Goal: Navigation & Orientation: Understand site structure

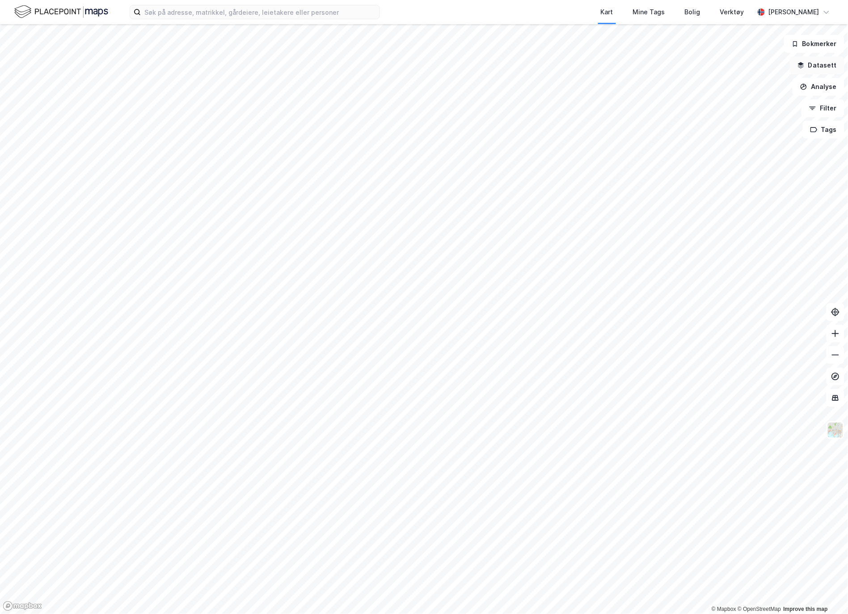
click at [760, 66] on button "Datasett" at bounding box center [817, 65] width 55 height 18
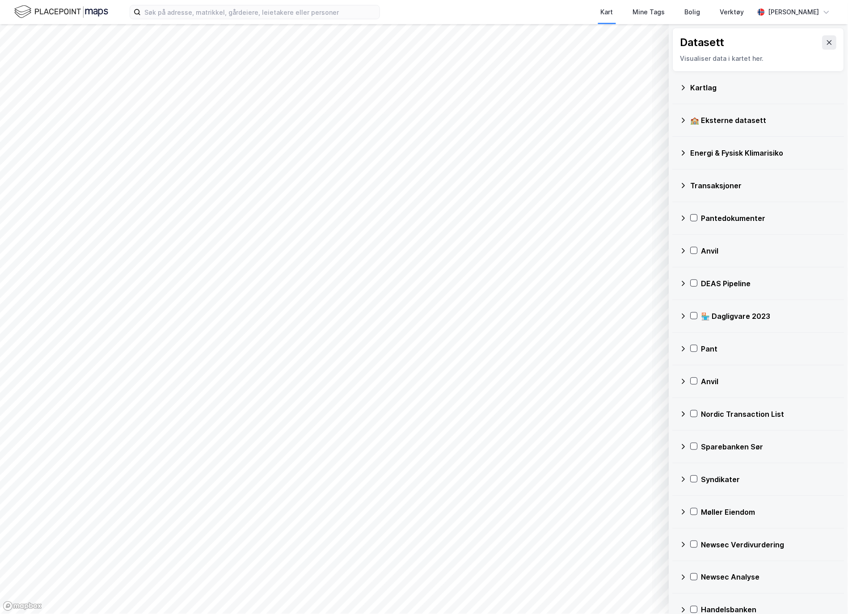
click at [704, 82] on div "Kartlag" at bounding box center [764, 87] width 147 height 11
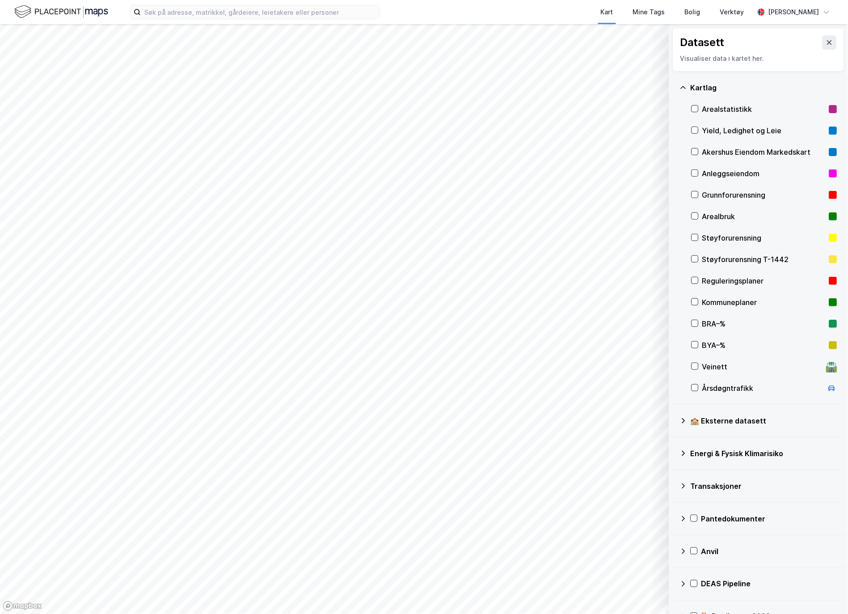
click at [733, 123] on div "Yield, Ledighet og Leie" at bounding box center [765, 130] width 146 height 21
click at [760, 44] on button at bounding box center [830, 42] width 14 height 14
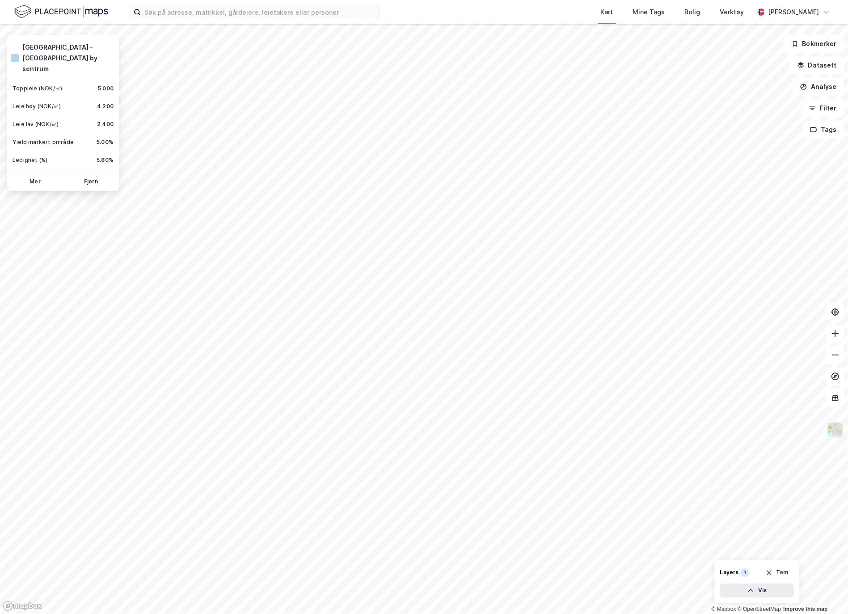
click at [760, 429] on img at bounding box center [835, 430] width 17 height 17
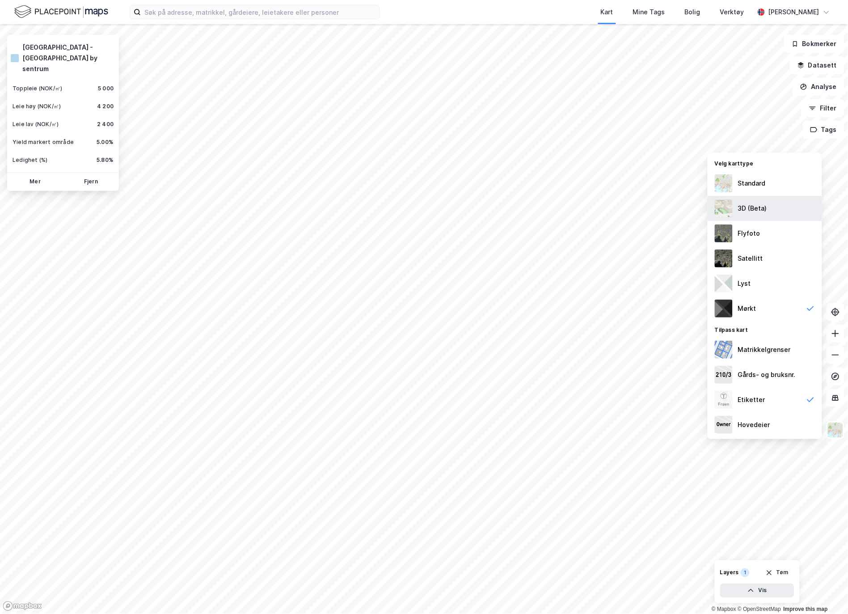
click at [760, 215] on div "3D (Beta)" at bounding box center [765, 208] width 114 height 25
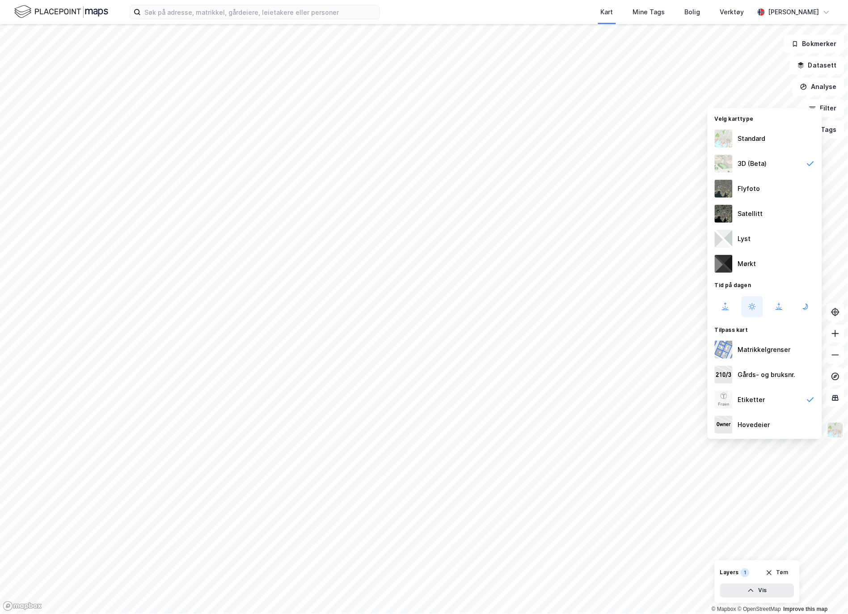
click at [760, 431] on img at bounding box center [835, 430] width 17 height 17
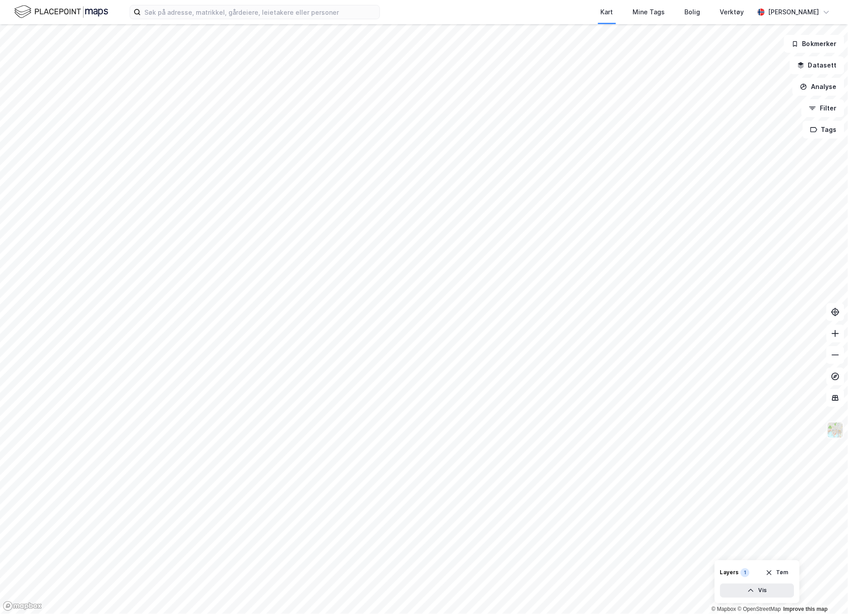
click at [760, 430] on img at bounding box center [835, 430] width 17 height 17
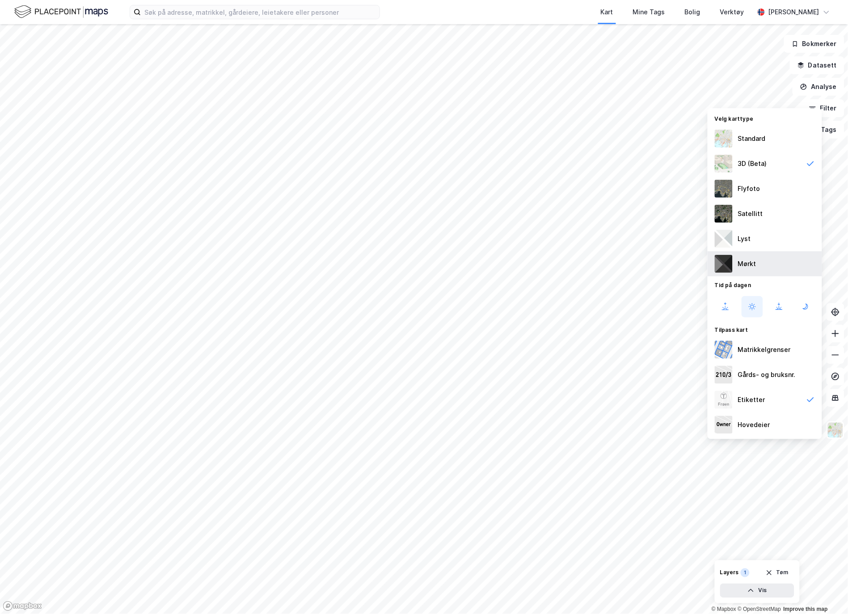
click at [760, 255] on div "Mørkt" at bounding box center [765, 263] width 114 height 25
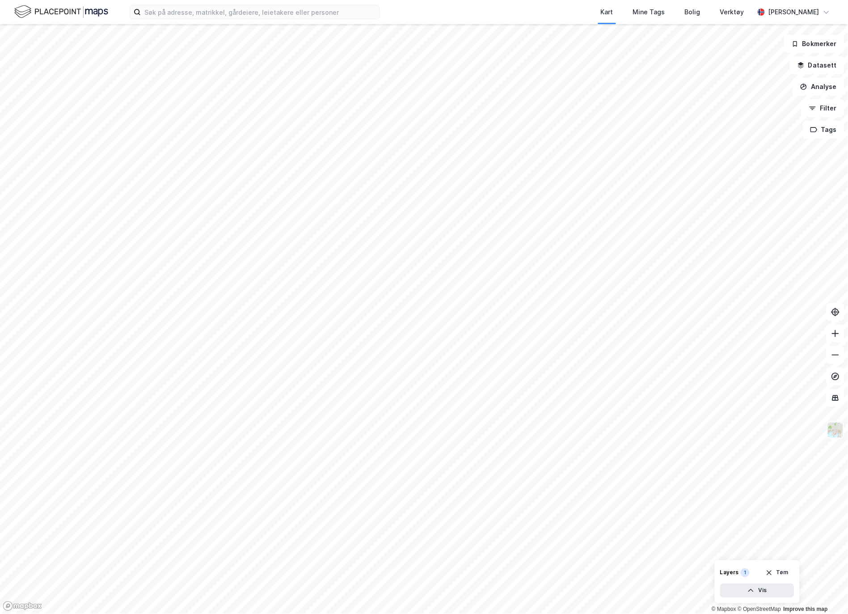
click at [760, 434] on img at bounding box center [835, 430] width 17 height 17
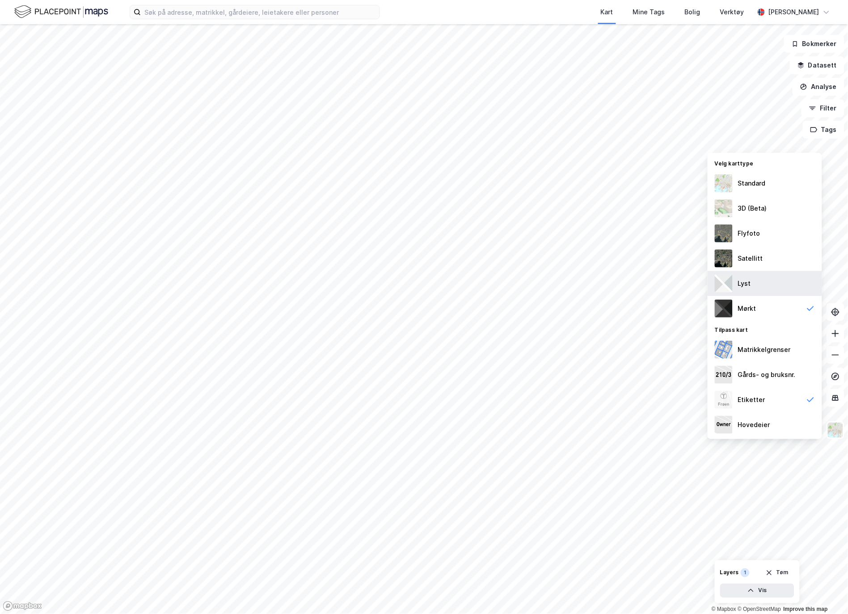
click at [760, 280] on div "Lyst" at bounding box center [765, 283] width 114 height 25
click at [760, 428] on img at bounding box center [835, 430] width 17 height 17
